Goal: Task Accomplishment & Management: Use online tool/utility

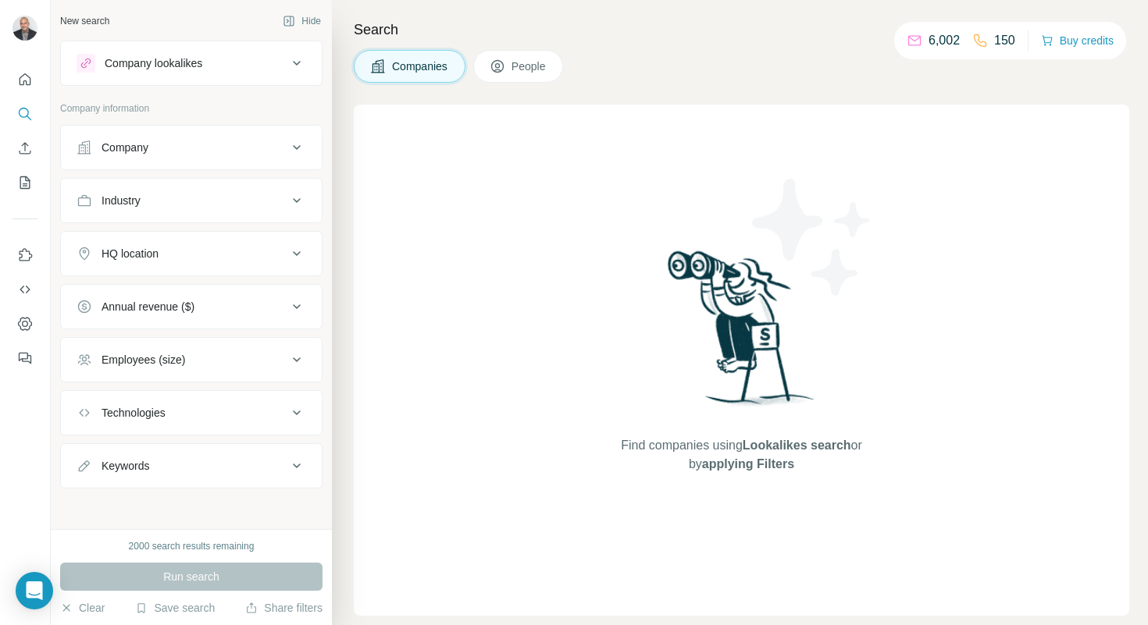
click at [483, 70] on button "People" at bounding box center [518, 66] width 91 height 33
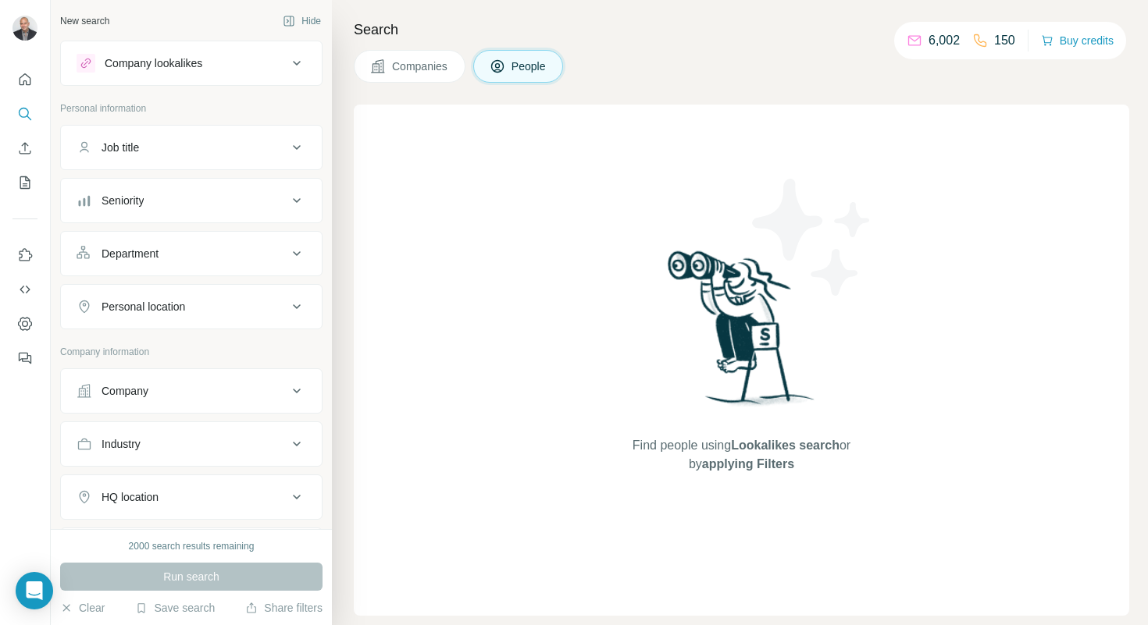
click at [559, 210] on div "Find people using Lookalikes search or by applying Filters" at bounding box center [741, 360] width 775 height 511
click at [263, 389] on div "Company" at bounding box center [182, 391] width 211 height 16
click at [222, 450] on input "text" at bounding box center [192, 460] width 230 height 28
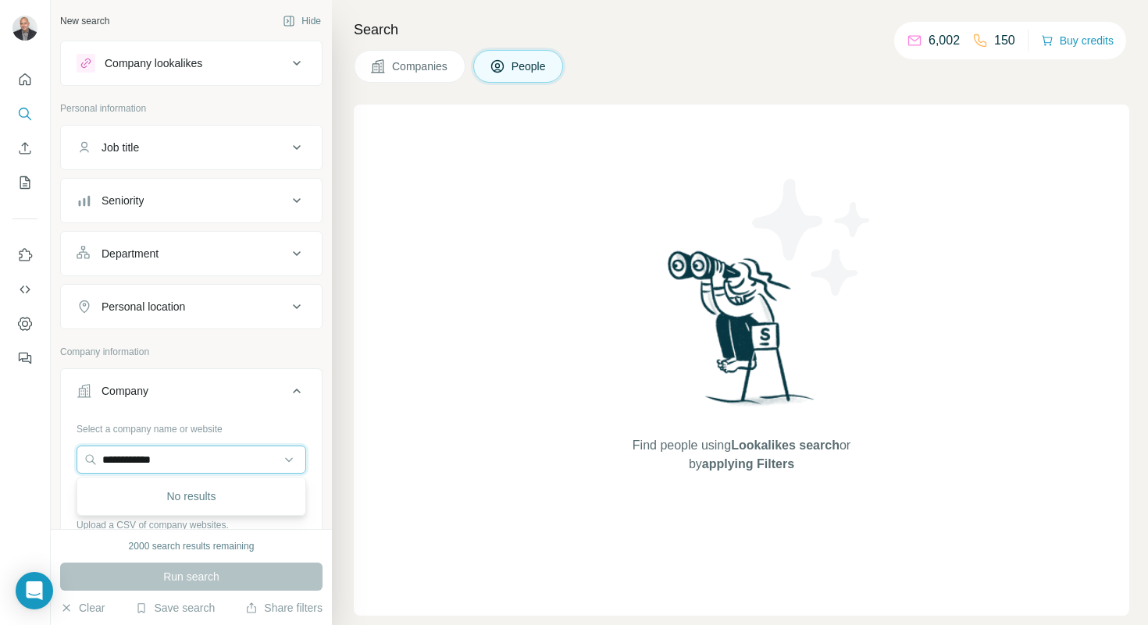
drag, startPoint x: 201, startPoint y: 455, endPoint x: 16, endPoint y: 438, distance: 185.0
click at [16, 438] on div "**********" at bounding box center [574, 312] width 1148 height 625
paste input "**********"
click at [135, 459] on input "**********" at bounding box center [192, 460] width 230 height 28
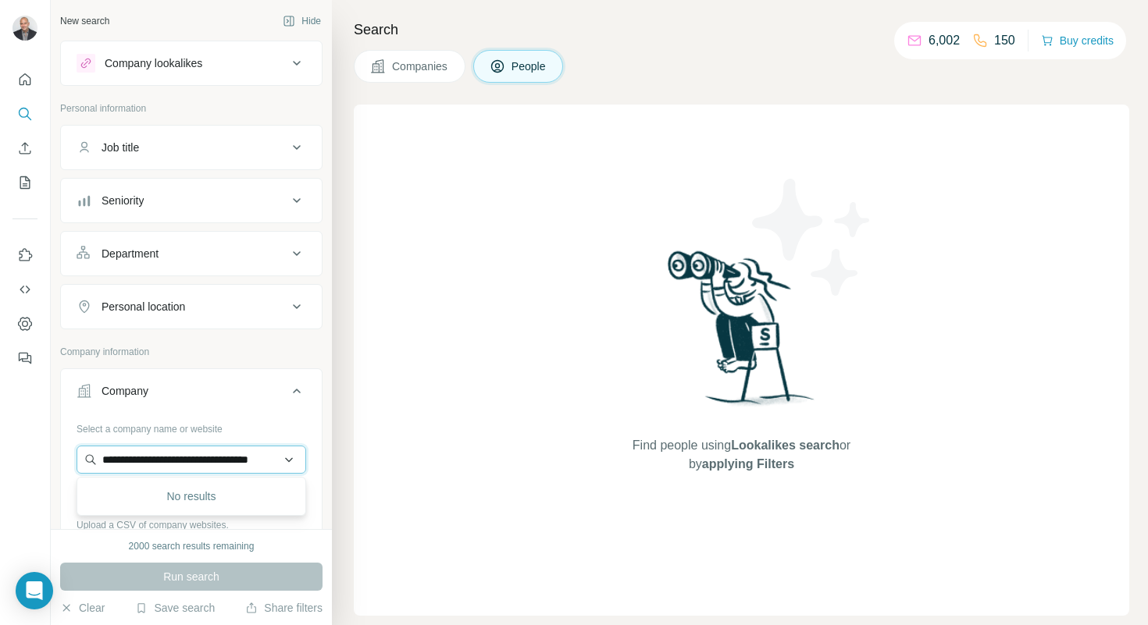
scroll to position [0, 2]
type input "**********"
click at [195, 572] on div "Run search" at bounding box center [191, 577] width 262 height 28
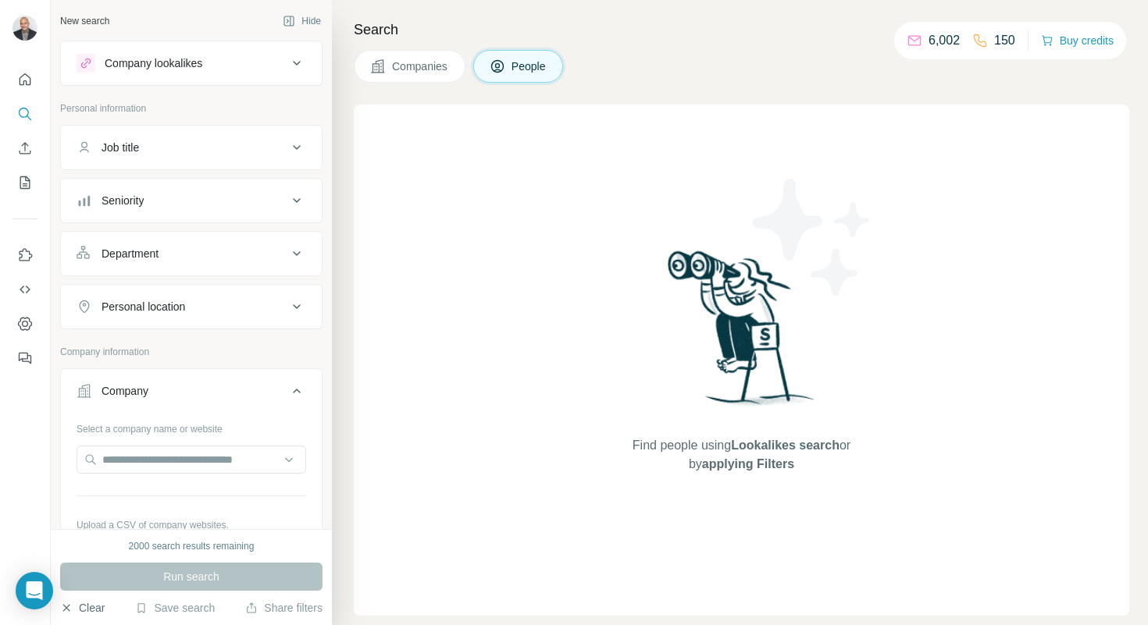
click at [96, 611] on button "Clear" at bounding box center [82, 608] width 44 height 16
click at [258, 66] on div "Company lookalikes" at bounding box center [182, 63] width 211 height 19
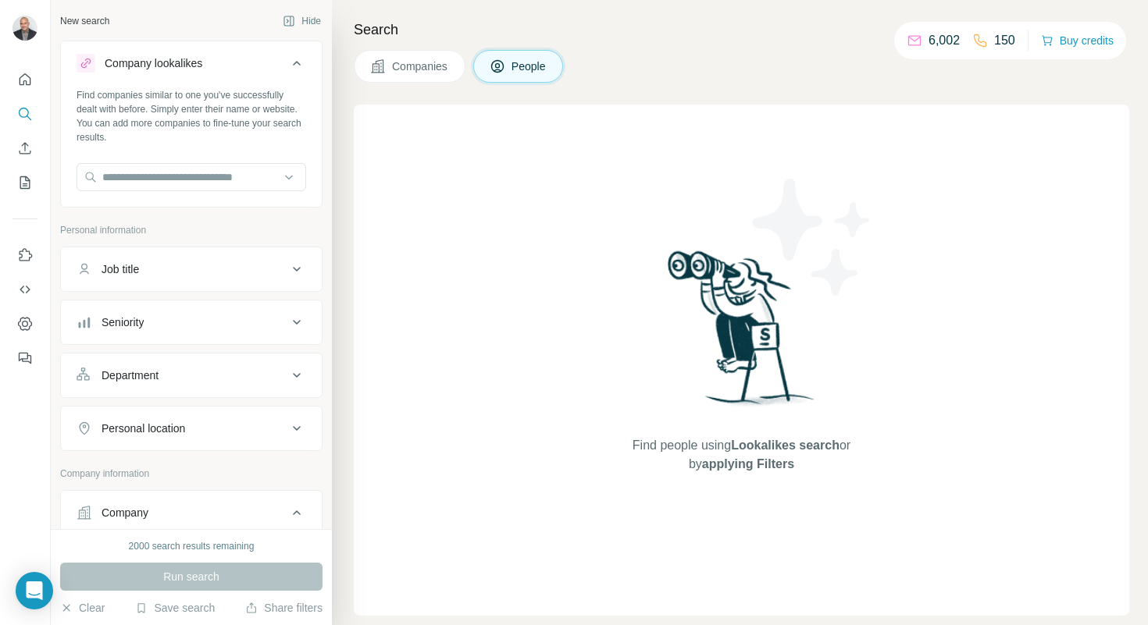
click at [258, 66] on div "Company lookalikes" at bounding box center [182, 63] width 211 height 19
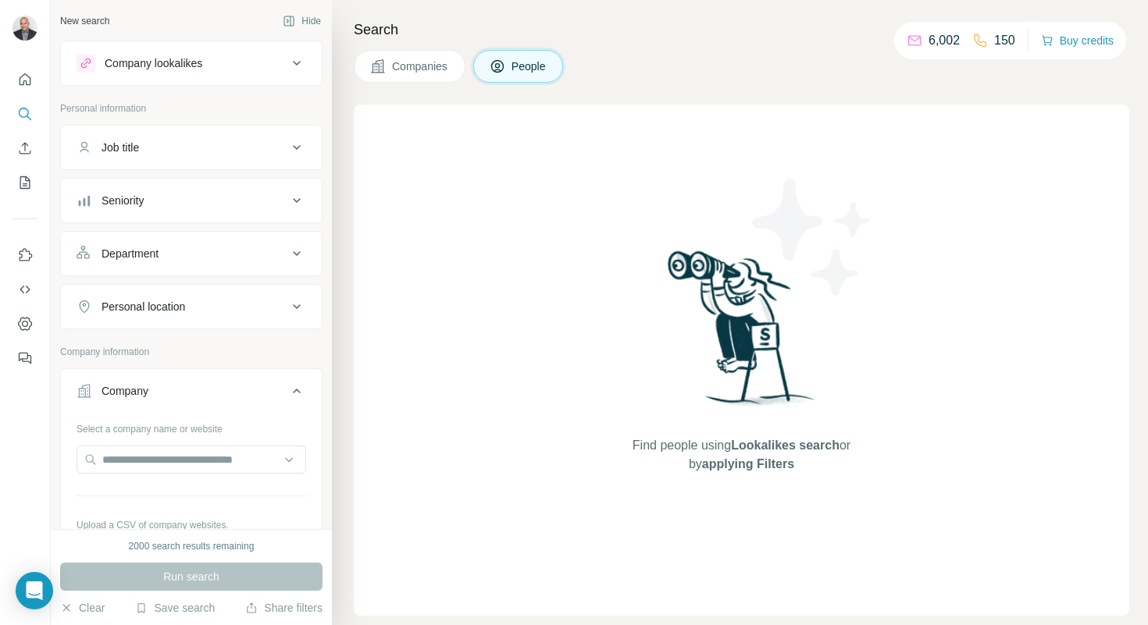
click at [532, 73] on span "People" at bounding box center [529, 67] width 36 height 16
click at [262, 137] on button "Job title" at bounding box center [191, 147] width 261 height 37
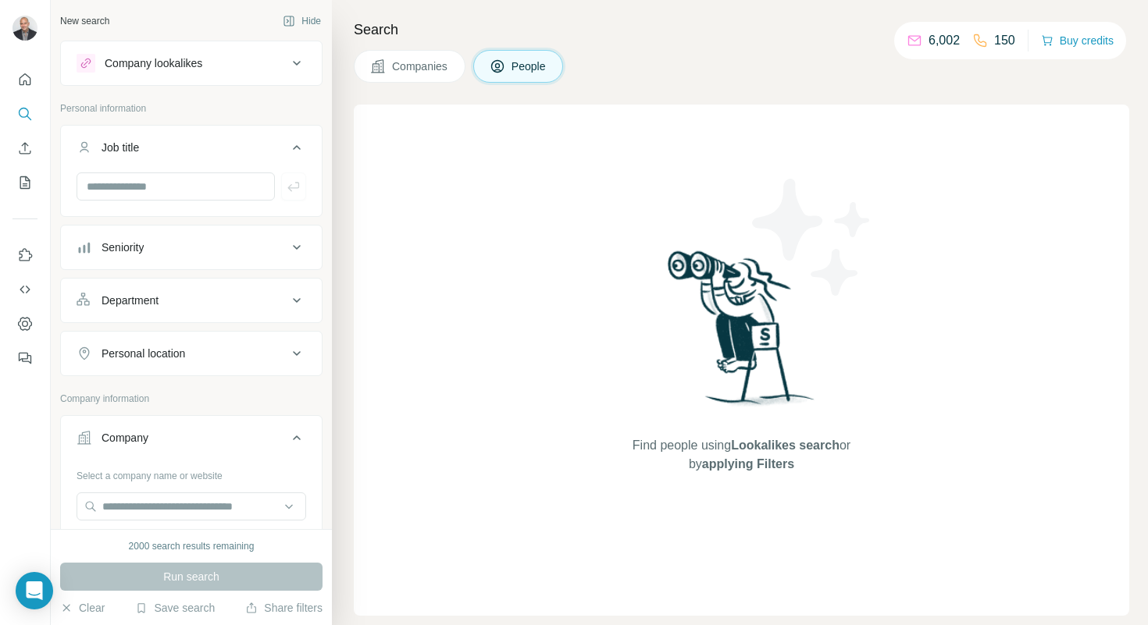
click at [295, 137] on button "Job title" at bounding box center [191, 151] width 261 height 44
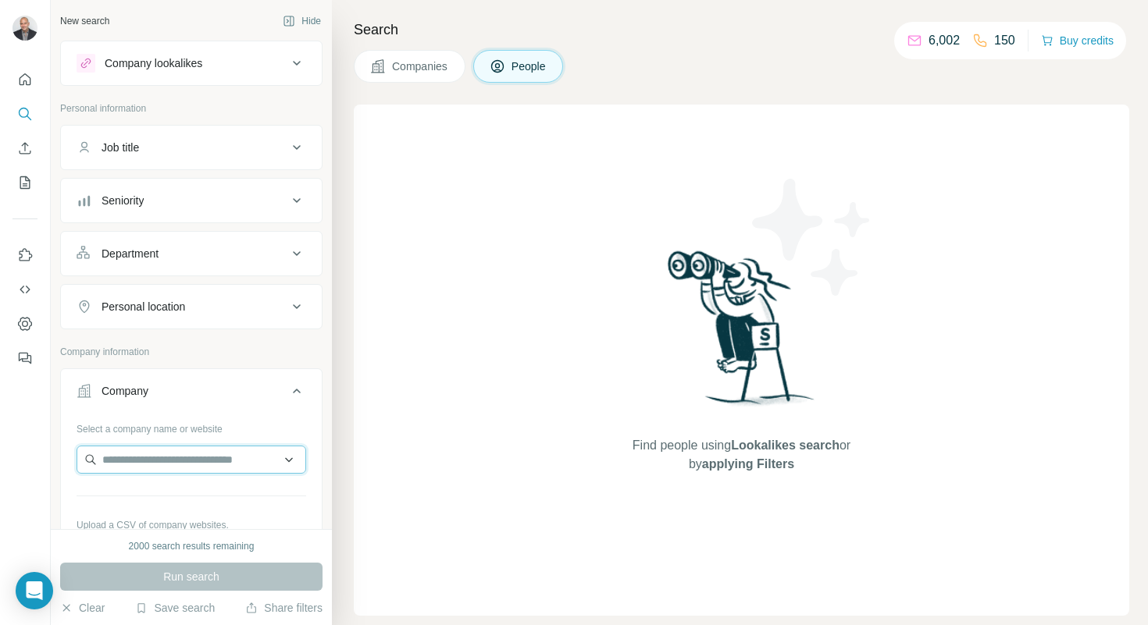
click at [205, 464] on input "text" at bounding box center [192, 460] width 230 height 28
paste input "**********"
type input "**********"
click at [190, 572] on div "Run search" at bounding box center [191, 577] width 262 height 28
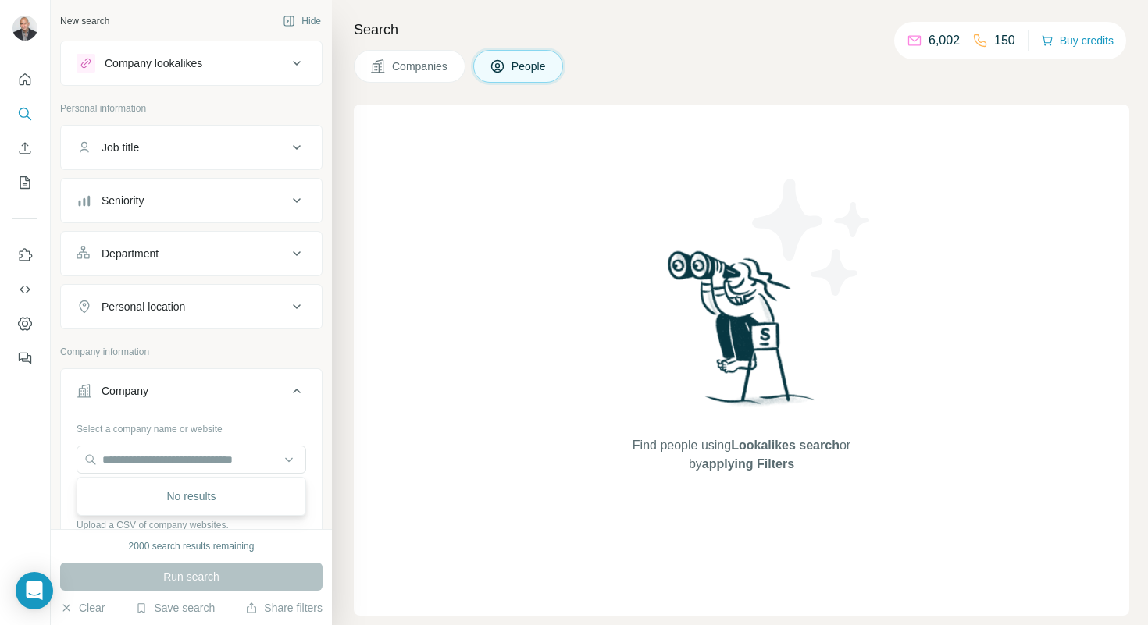
scroll to position [0, 0]
click at [20, 109] on icon "Search" at bounding box center [25, 114] width 16 height 16
click at [27, 109] on icon "Search" at bounding box center [24, 113] width 10 height 10
click at [508, 73] on button "People" at bounding box center [518, 66] width 91 height 33
click at [412, 66] on span "Companies" at bounding box center [420, 67] width 57 height 16
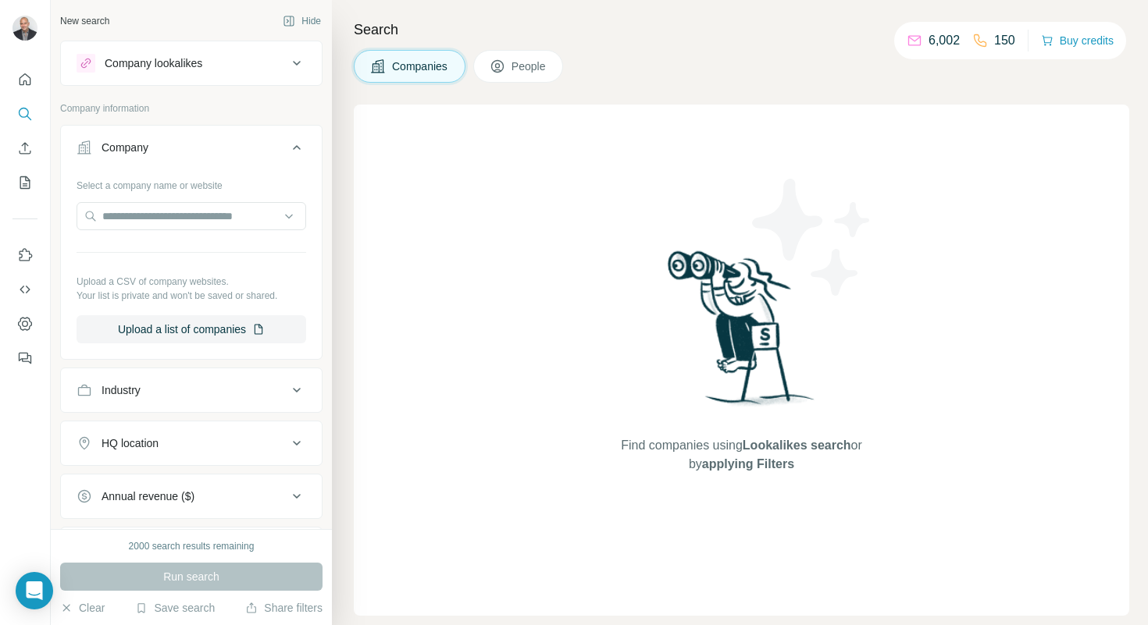
click at [505, 64] on icon at bounding box center [497, 67] width 16 height 16
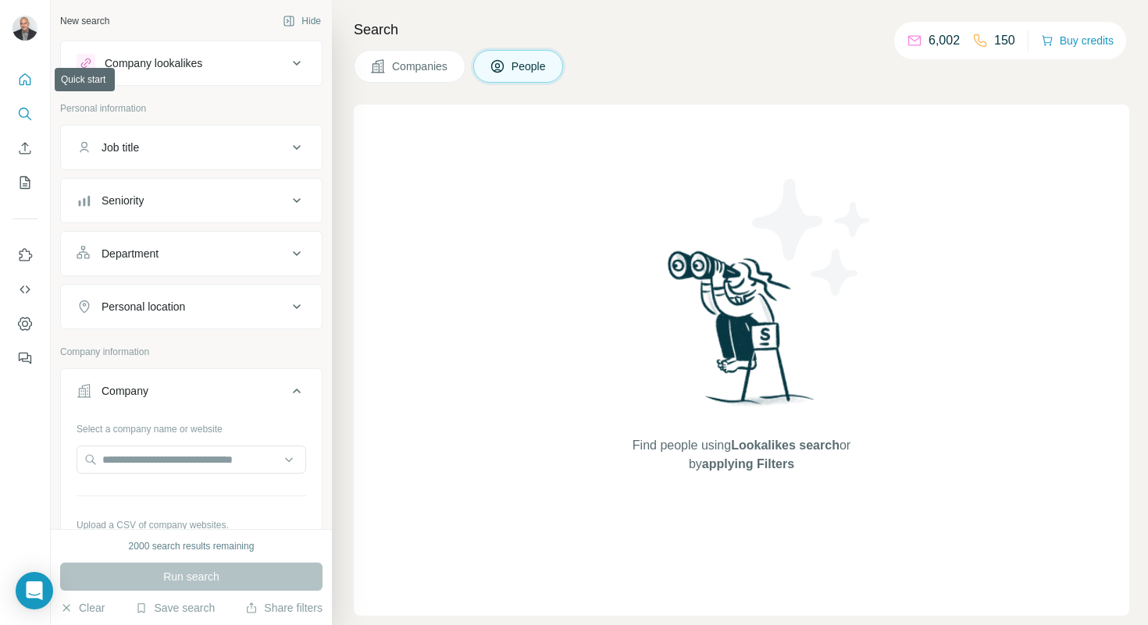
click at [23, 84] on icon "Quick start" at bounding box center [26, 79] width 12 height 12
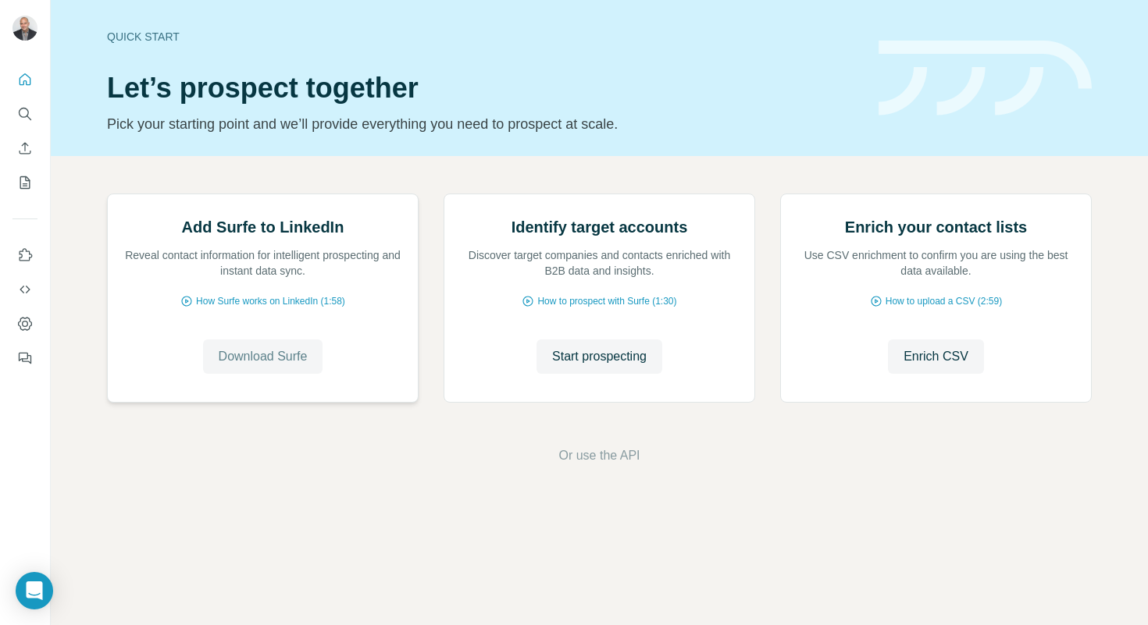
click at [242, 366] on span "Download Surfe" at bounding box center [263, 356] width 89 height 19
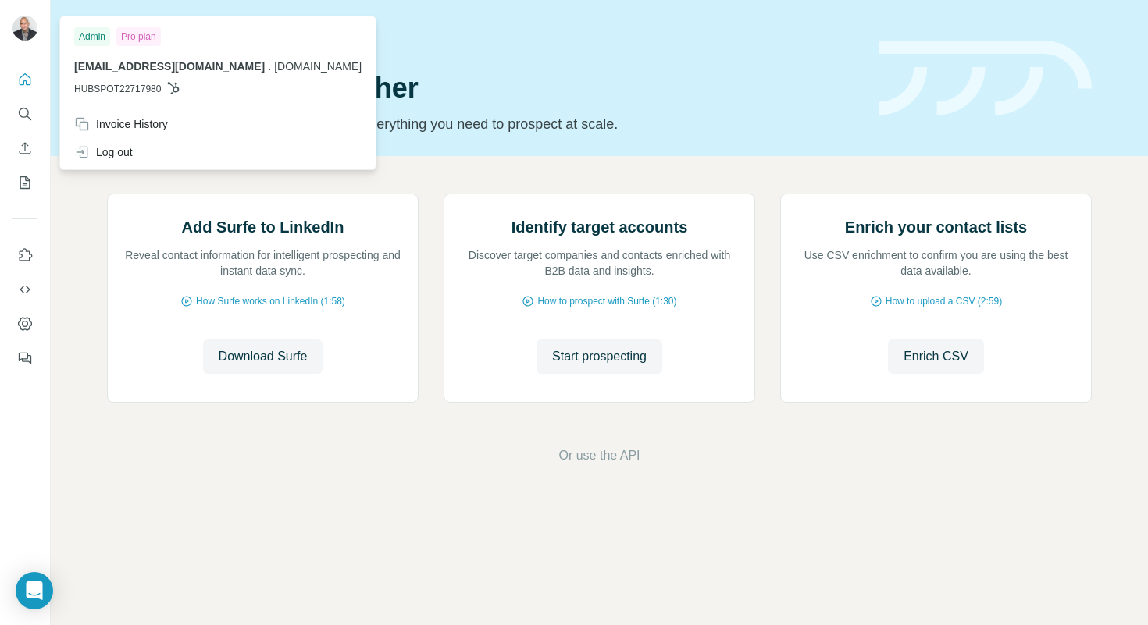
click at [27, 22] on img at bounding box center [24, 28] width 25 height 25
click at [27, 82] on icon "Quick start" at bounding box center [25, 80] width 16 height 16
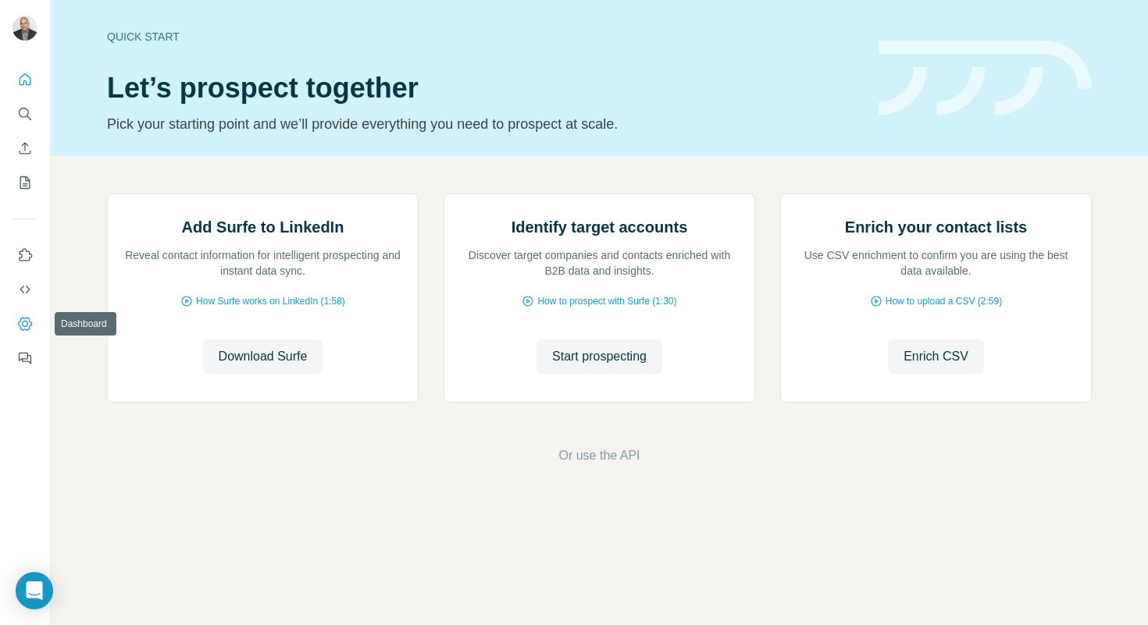
click at [27, 330] on icon "Dashboard" at bounding box center [25, 323] width 14 height 13
